Goal: Task Accomplishment & Management: Use online tool/utility

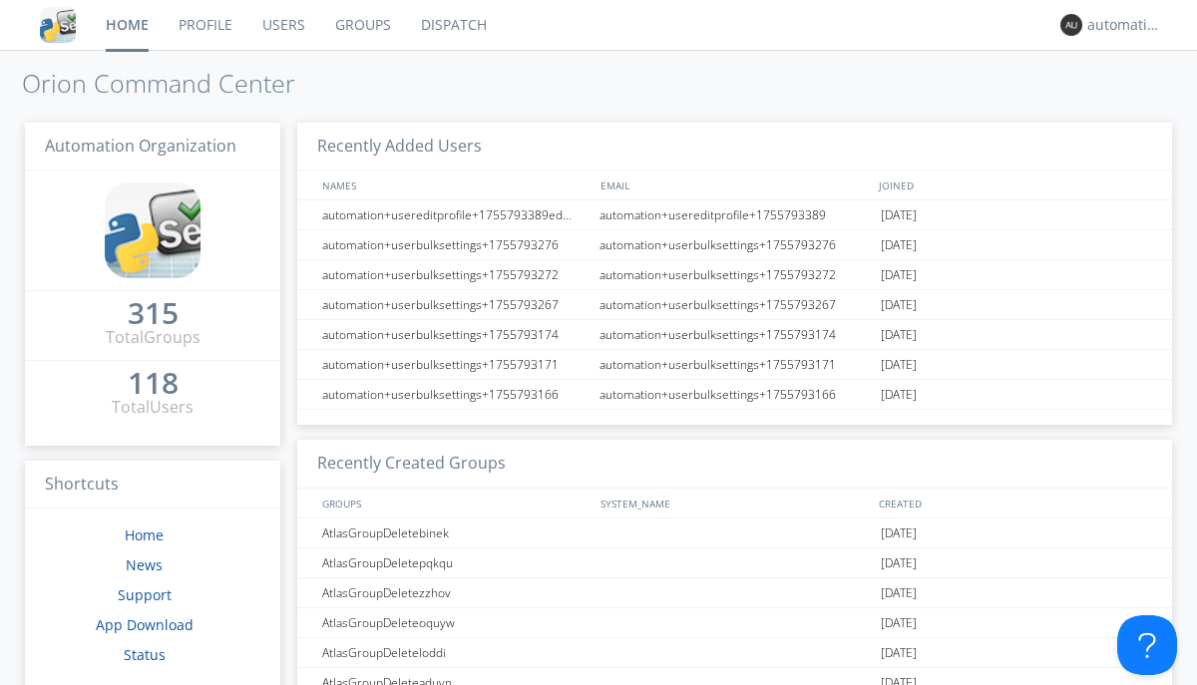
click at [452, 25] on link "Dispatch" at bounding box center [454, 25] width 96 height 50
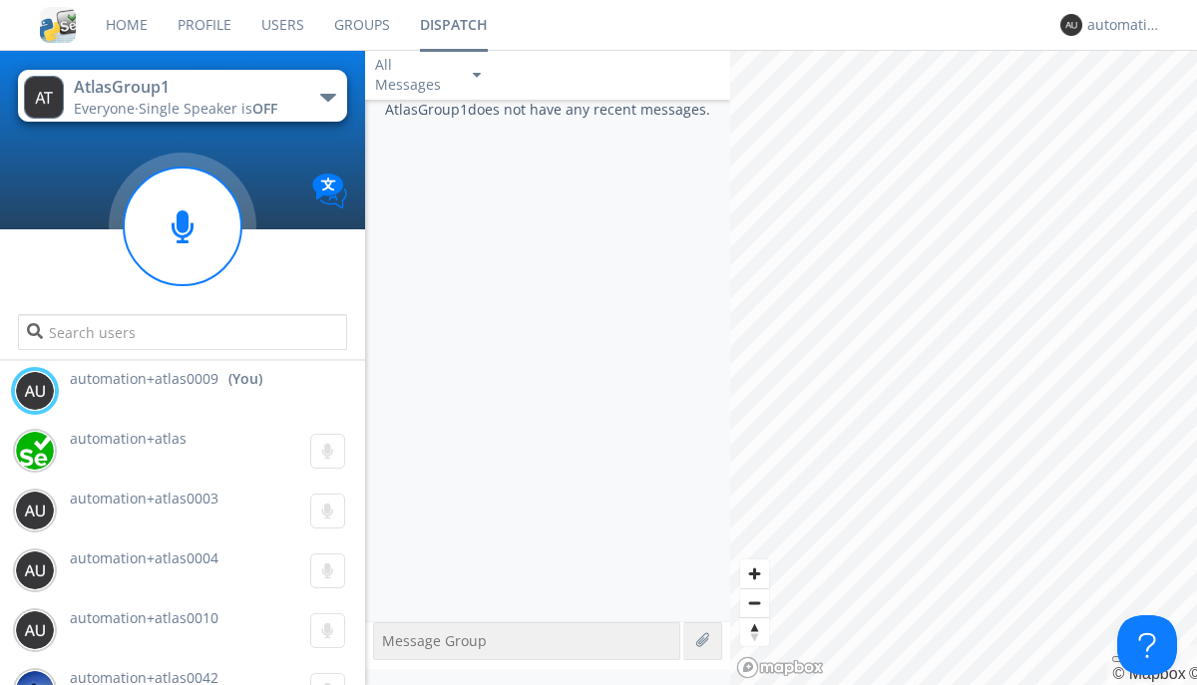
click at [327, 97] on div "button" at bounding box center [328, 98] width 16 height 8
click at [0, 0] on span "AtlasGroupDispatch5" at bounding box center [0, 0] width 0 height 0
click at [1119, 25] on div "automation+atlas0009" at bounding box center [1124, 25] width 75 height 20
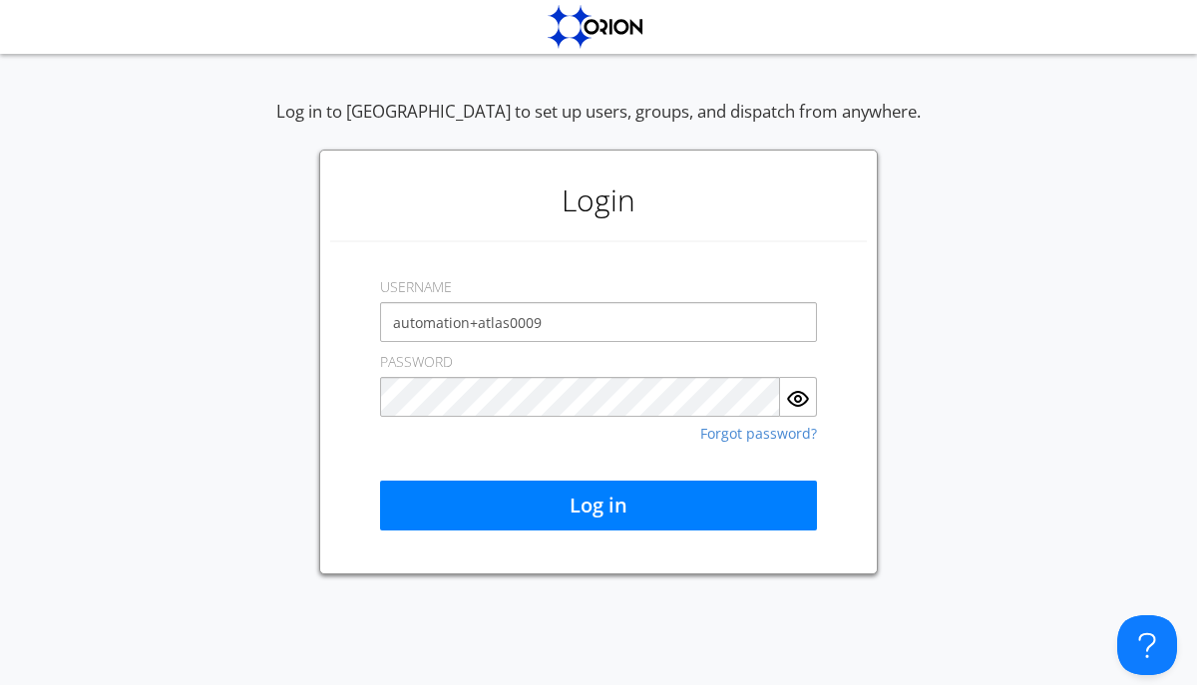
type input "automation+atlas0009"
click at [598, 506] on button "Log in" at bounding box center [598, 506] width 437 height 50
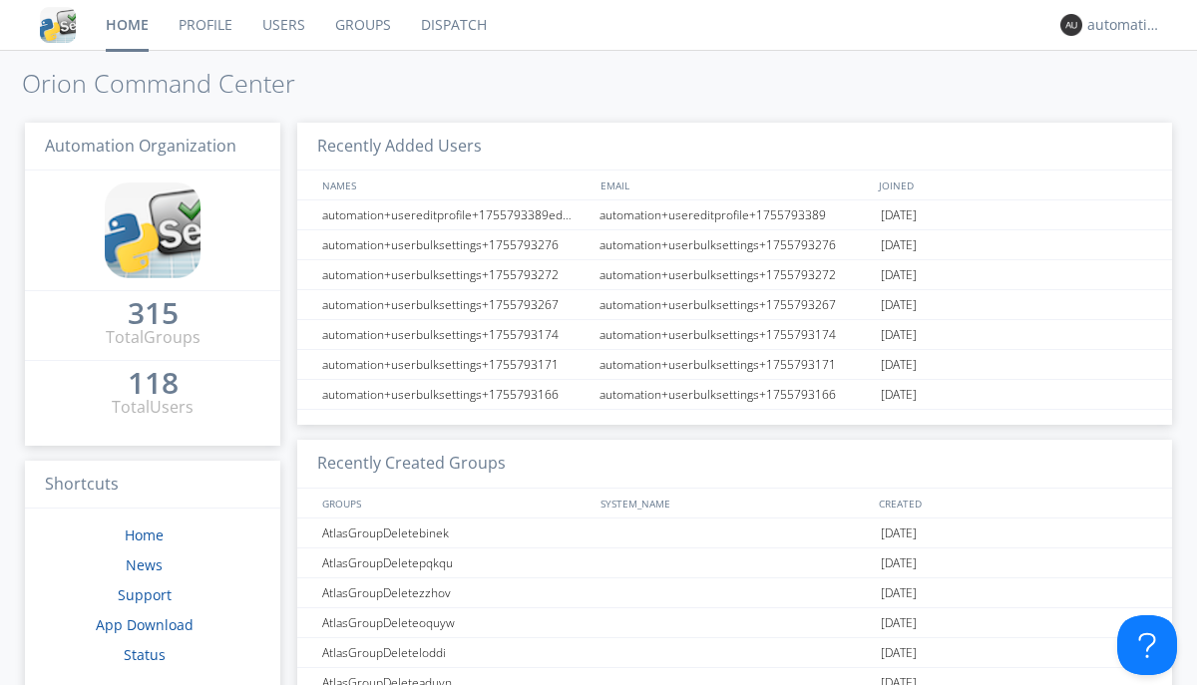
click at [452, 25] on link "Dispatch" at bounding box center [454, 25] width 96 height 50
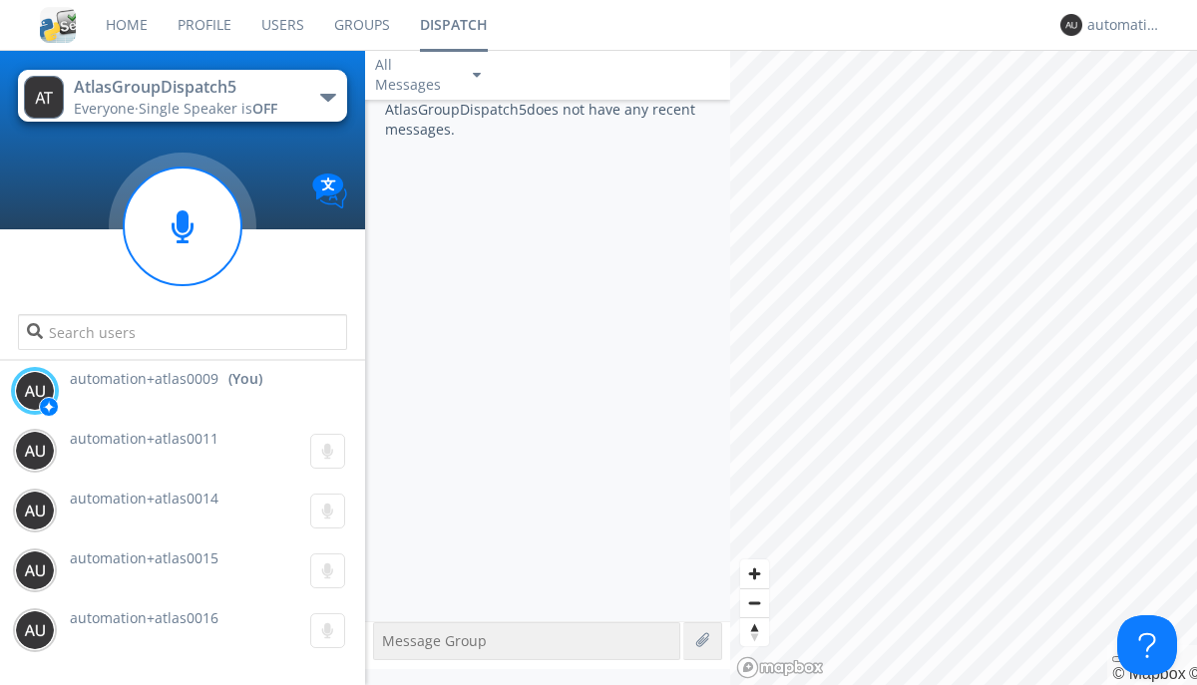
click at [327, 97] on div "button" at bounding box center [328, 98] width 16 height 8
click at [0, 0] on span "AtlasGroup1" at bounding box center [0, 0] width 0 height 0
click at [1119, 25] on div "automation+atlas0009" at bounding box center [1124, 25] width 75 height 20
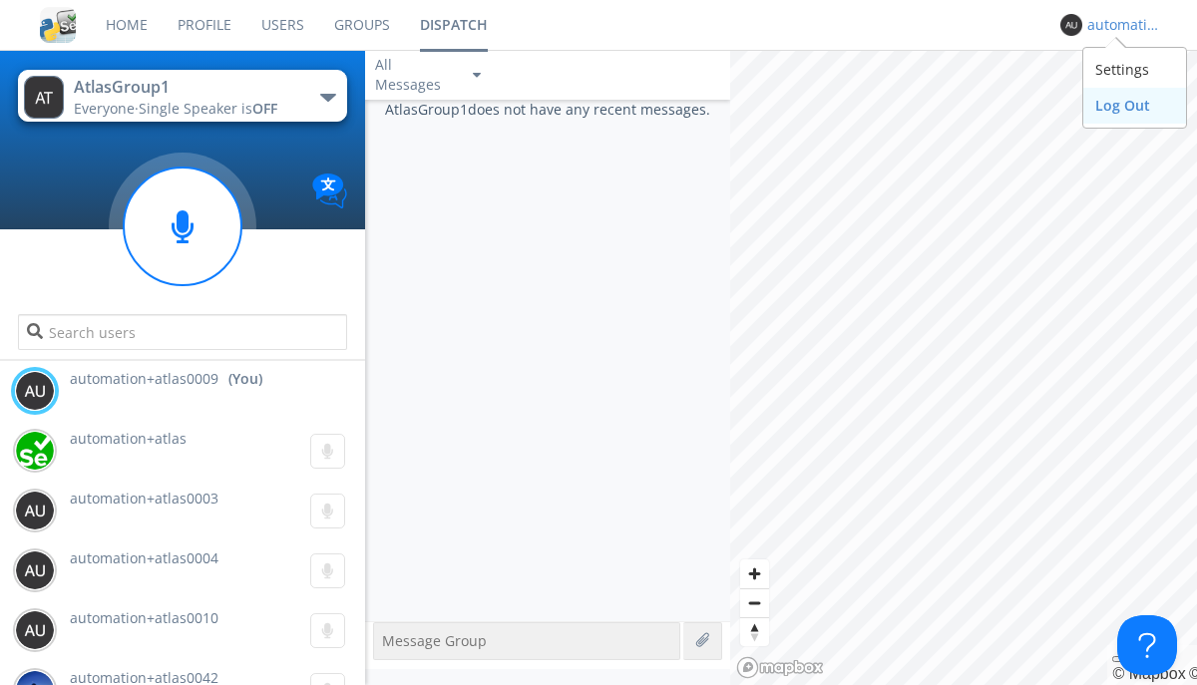
click at [1134, 105] on div "Log Out" at bounding box center [1134, 106] width 103 height 36
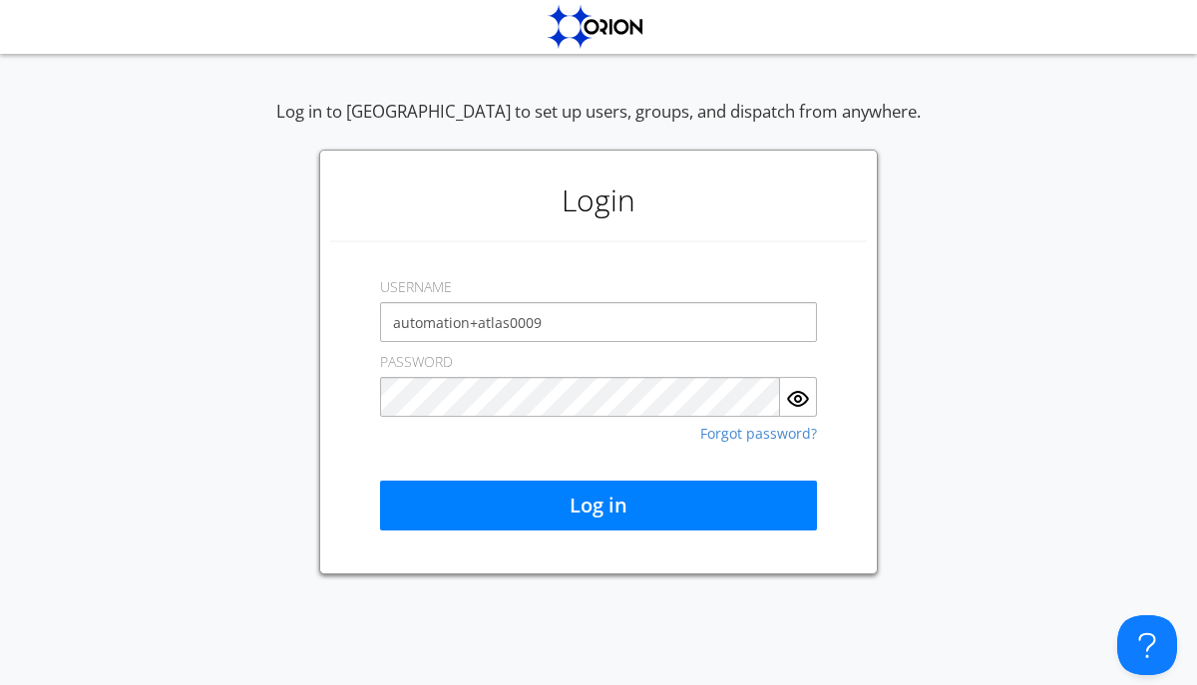
type input "automation+atlas0009"
click at [598, 506] on button "Log in" at bounding box center [598, 506] width 437 height 50
